Goal: Navigation & Orientation: Find specific page/section

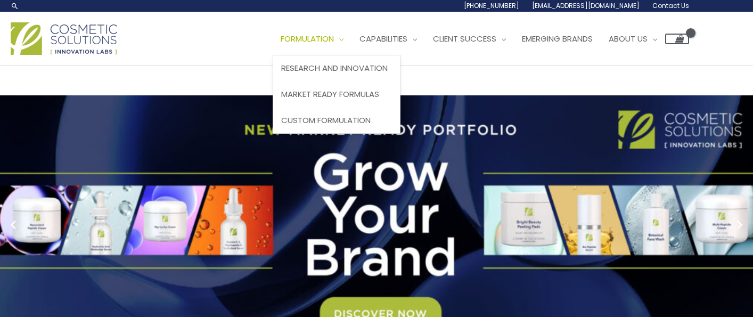
click at [326, 37] on span "Formulation" at bounding box center [307, 38] width 53 height 11
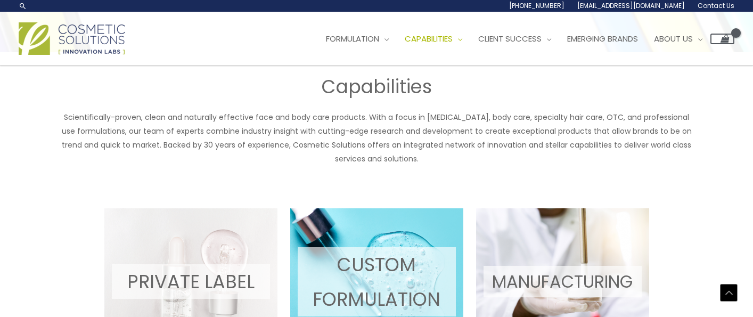
scroll to position [146, 0]
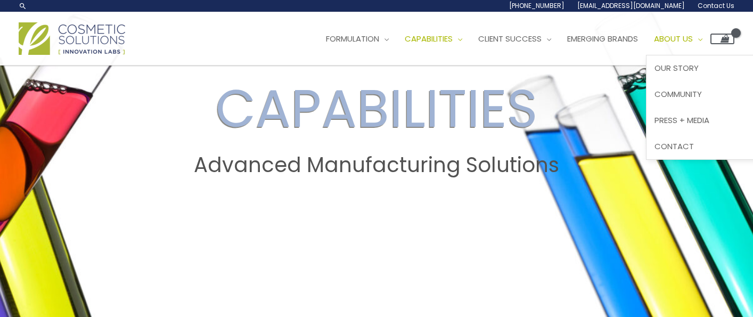
click at [693, 37] on span "About Us" at bounding box center [673, 38] width 39 height 11
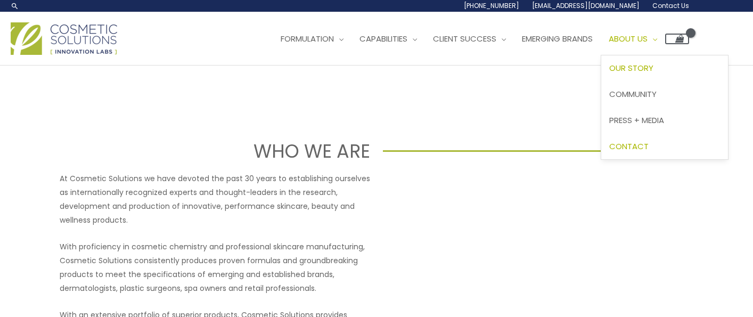
click at [649, 145] on span "Contact" at bounding box center [628, 146] width 39 height 11
